Goal: Information Seeking & Learning: Learn about a topic

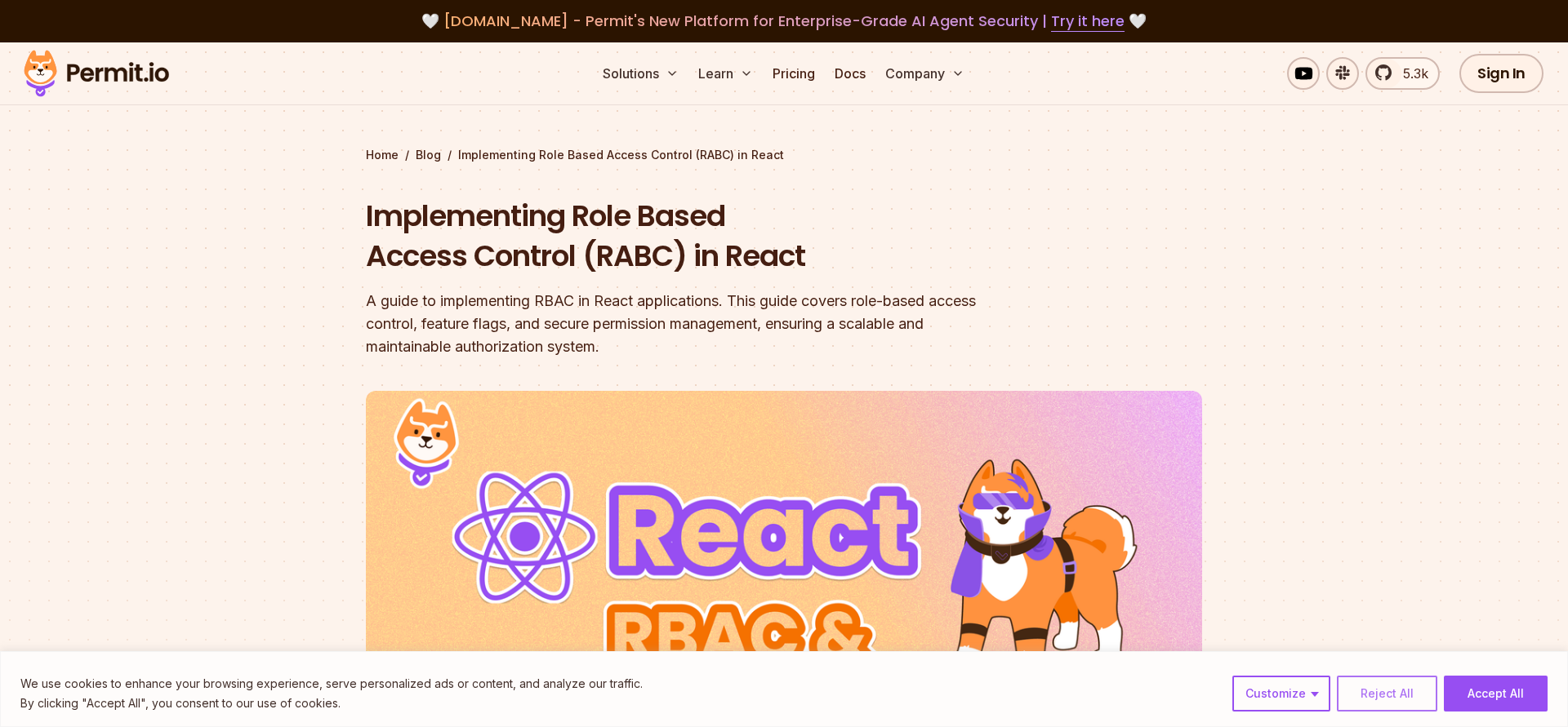
click at [1398, 698] on button "Reject All" at bounding box center [1387, 694] width 100 height 36
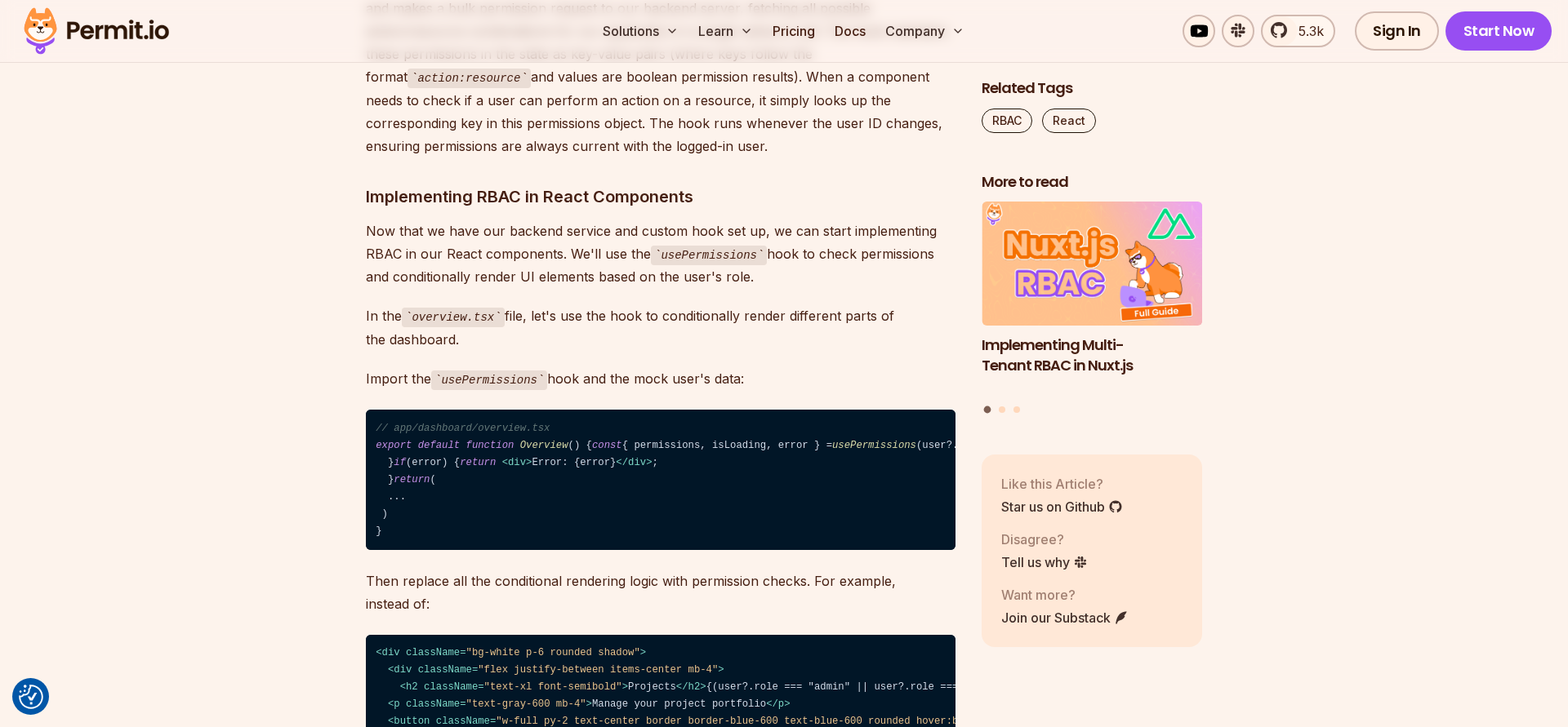
scroll to position [13324, 0]
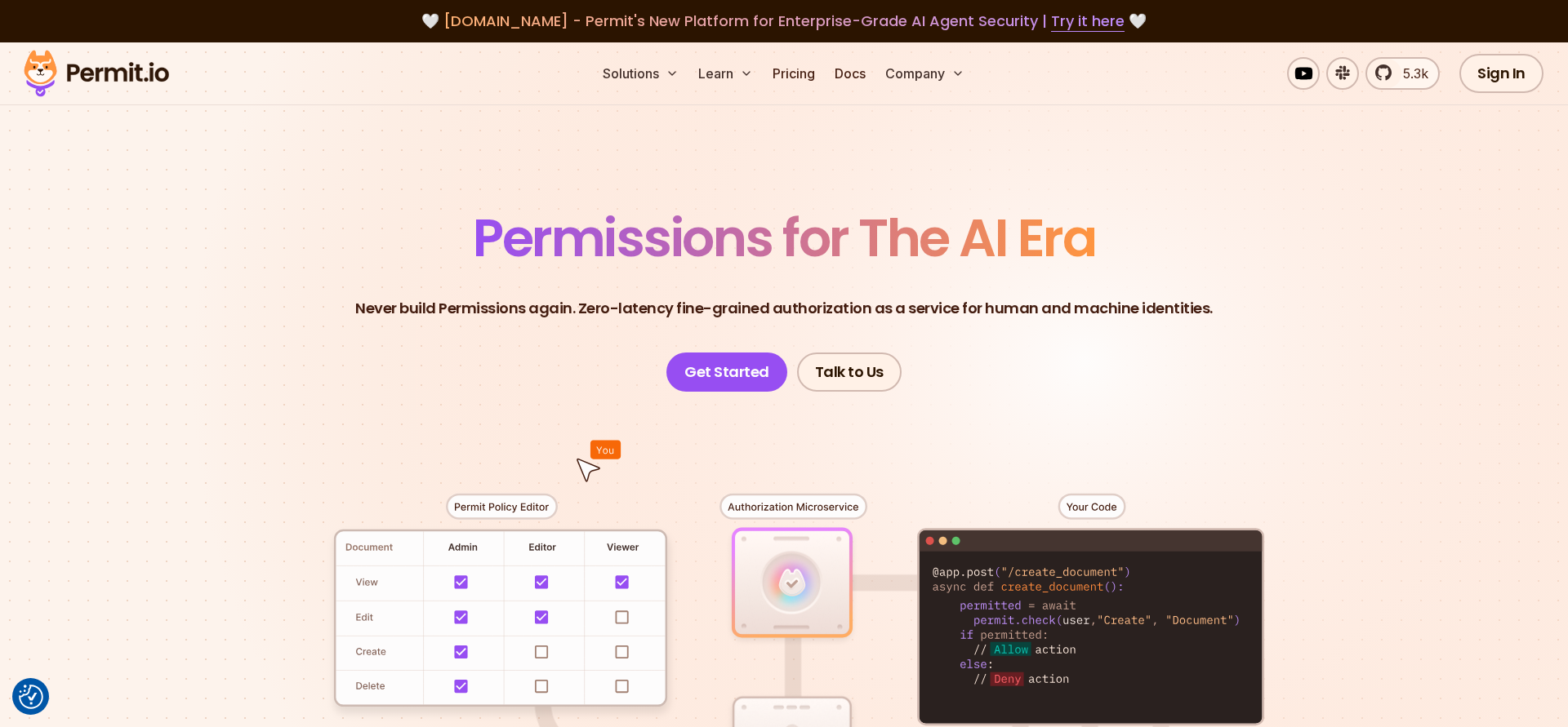
click at [1221, 83] on div "5.3k Sign In Start Now" at bounding box center [1399, 73] width 512 height 39
click at [797, 74] on link "Pricing" at bounding box center [793, 73] width 56 height 32
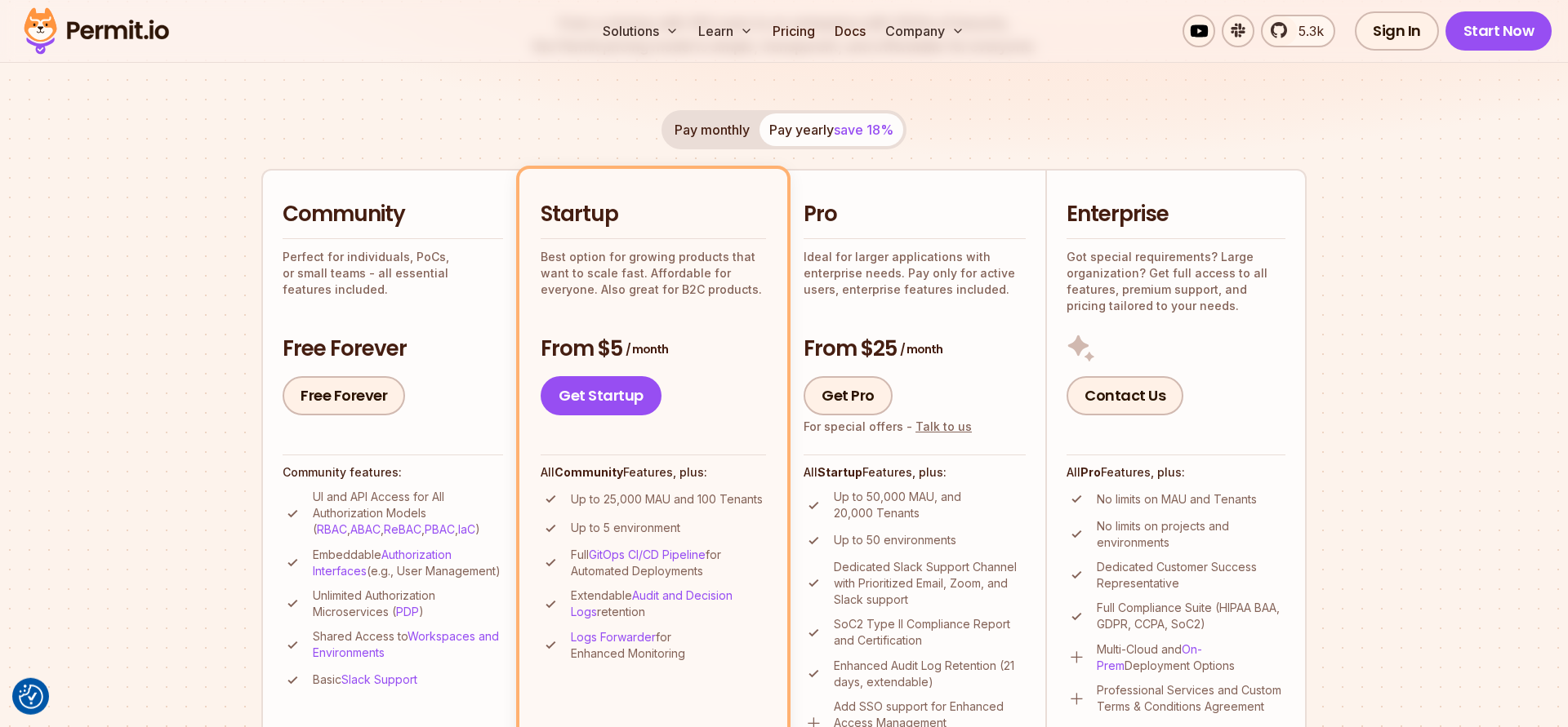
scroll to position [417, 0]
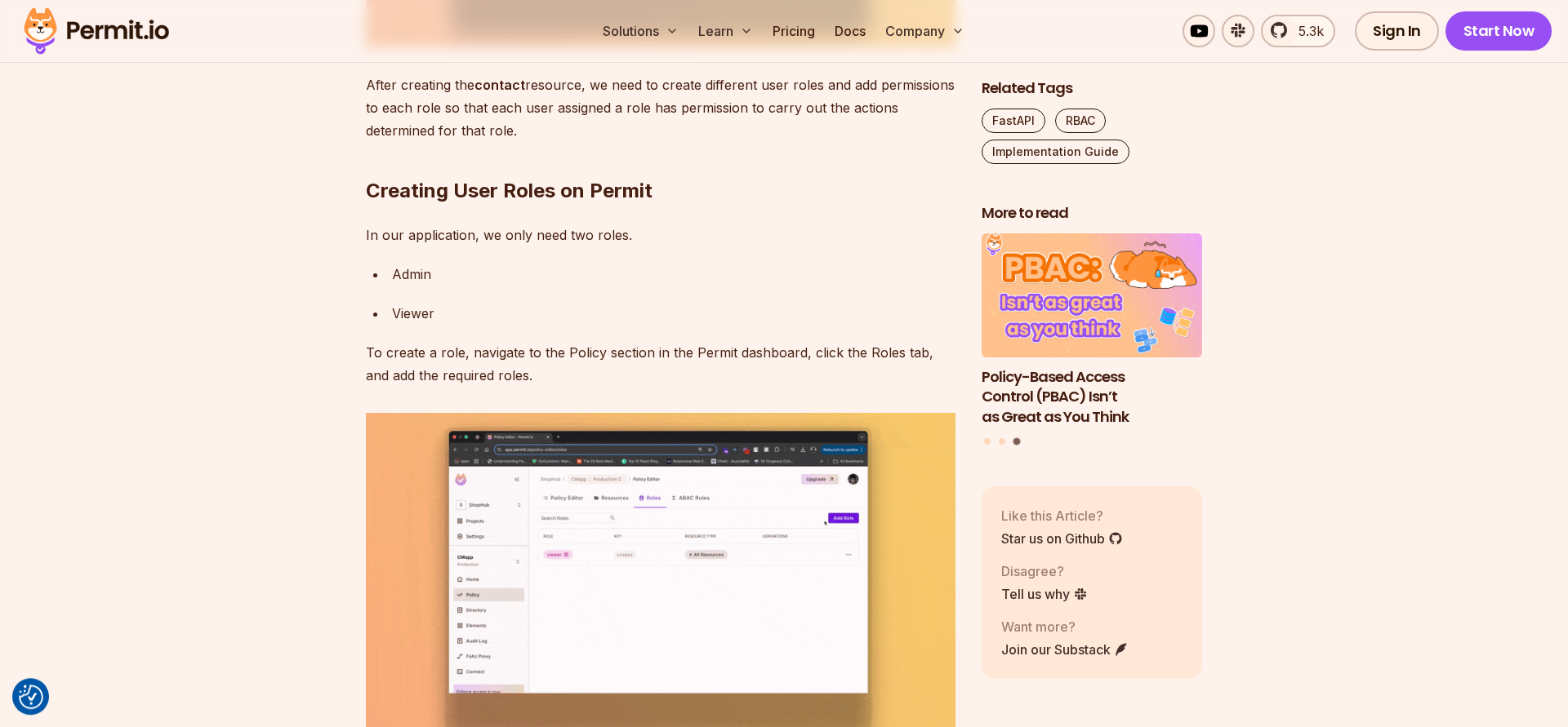
scroll to position [5663, 0]
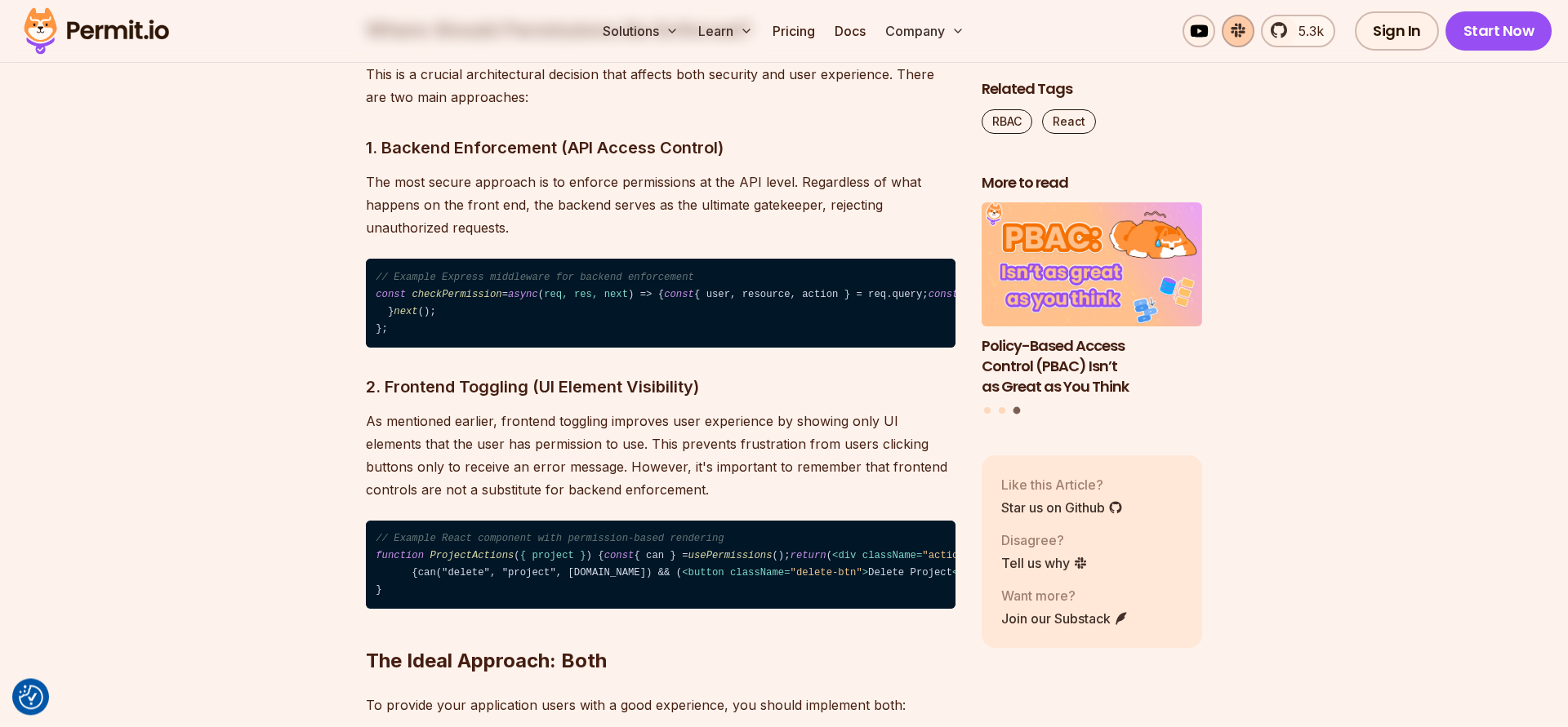
scroll to position [2498, 0]
